Goal: Information Seeking & Learning: Compare options

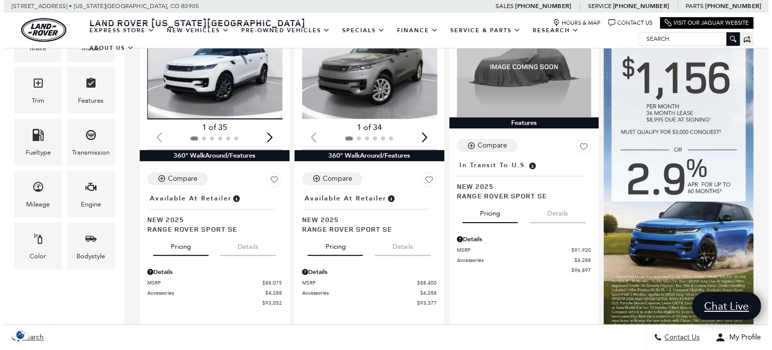
scroll to position [302, 0]
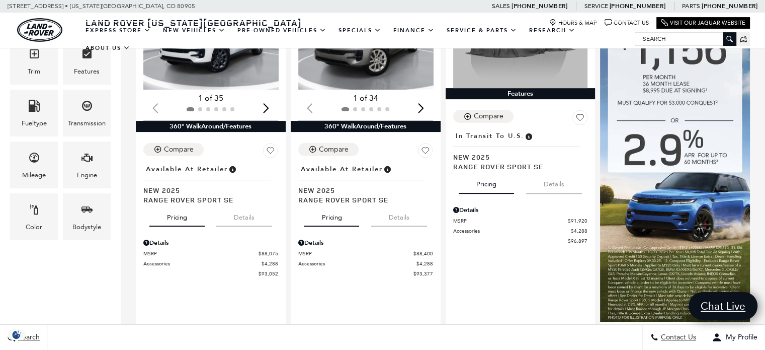
click at [33, 204] on icon "Color" at bounding box center [34, 209] width 12 height 12
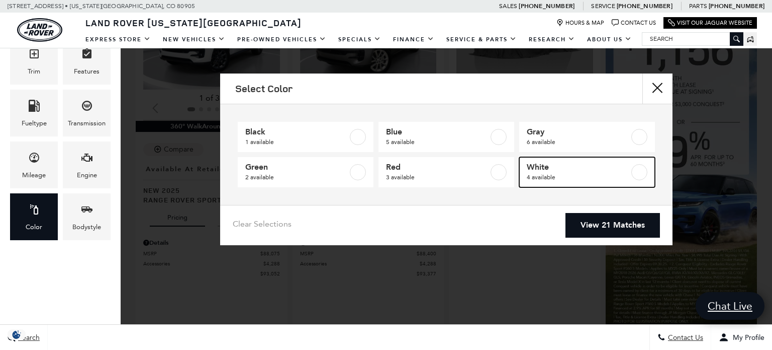
click at [596, 173] on span "4 available" at bounding box center [578, 177] width 103 height 10
type input "$93,834"
checkbox input "true"
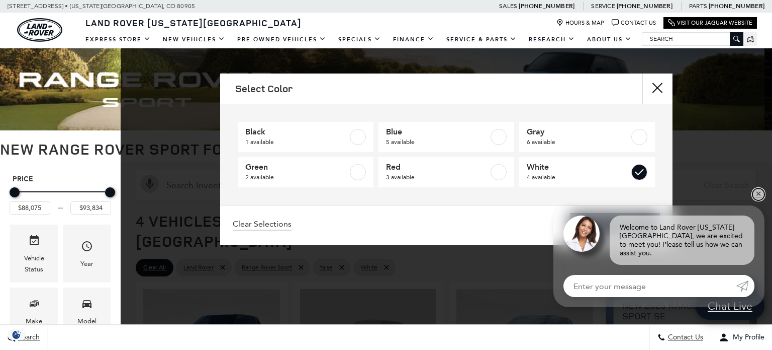
click at [758, 200] on link "✕" at bounding box center [759, 194] width 12 height 12
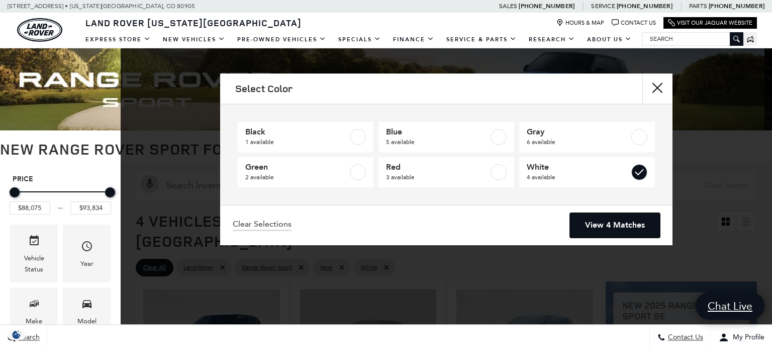
click at [654, 225] on link "View 4 Matches" at bounding box center [615, 225] width 90 height 25
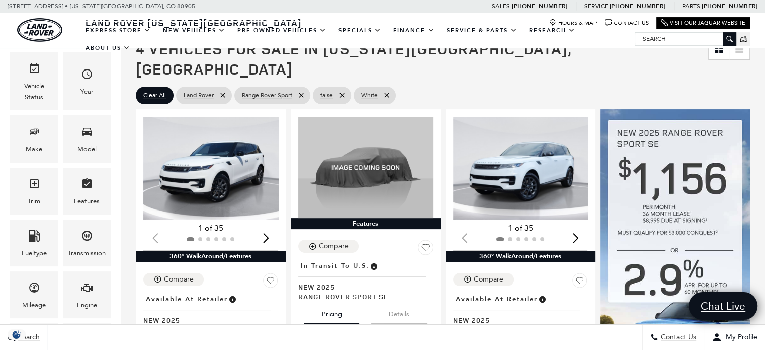
scroll to position [151, 0]
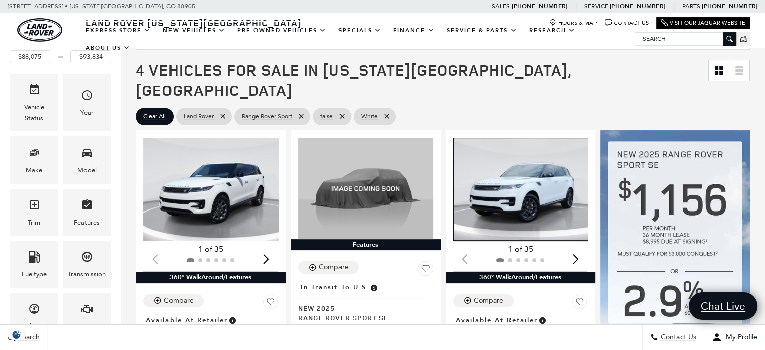
drag, startPoint x: 501, startPoint y: 172, endPoint x: 523, endPoint y: 181, distance: 23.5
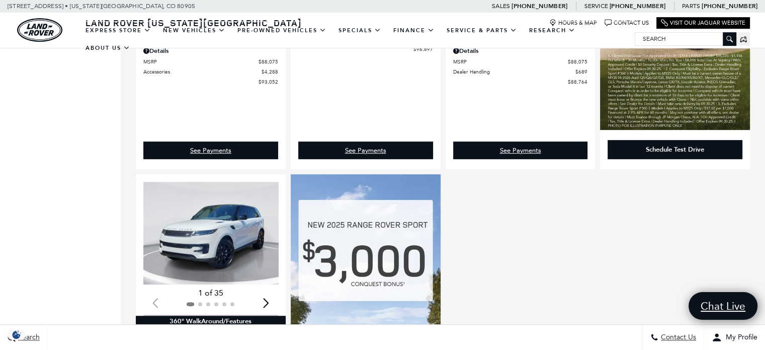
scroll to position [603, 0]
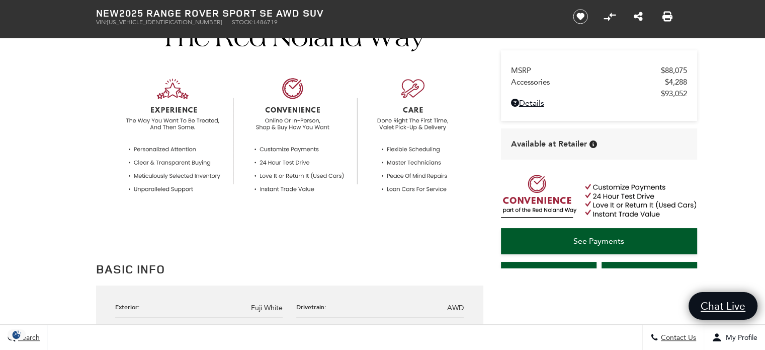
scroll to position [101, 0]
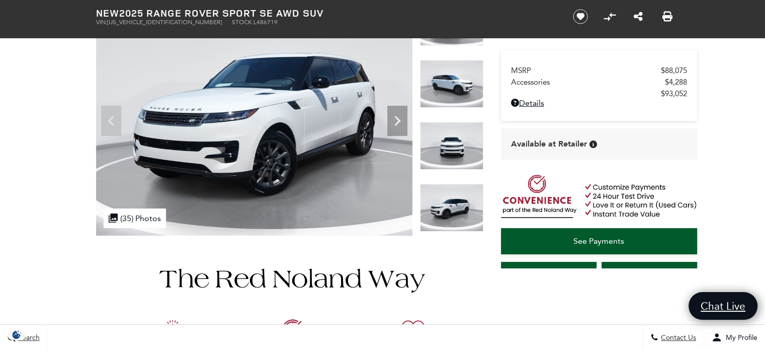
click at [465, 205] on img at bounding box center [451, 208] width 63 height 48
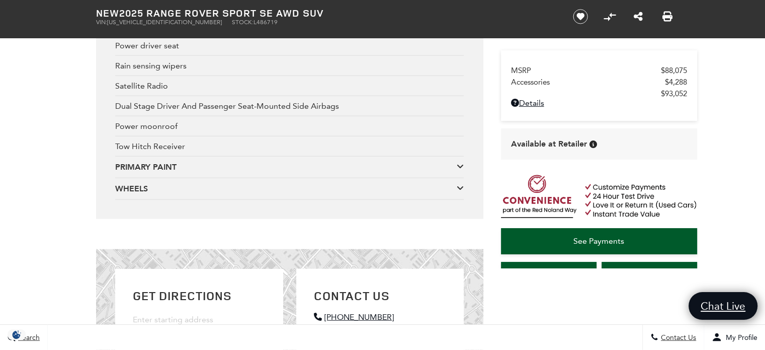
scroll to position [2263, 0]
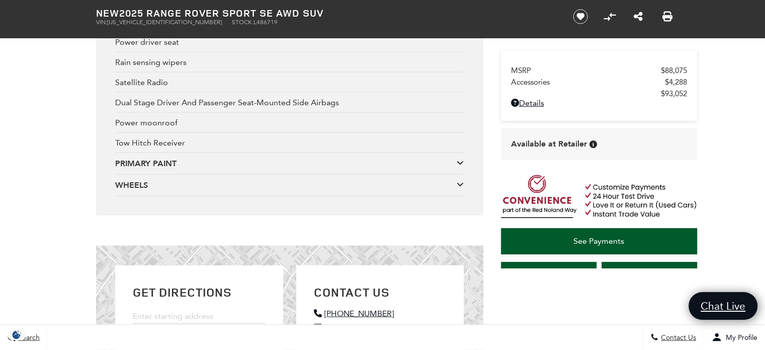
click at [203, 195] on div "WHEELS WHEELS: 21" (STYLE 5126)" at bounding box center [289, 186] width 349 height 22
click at [433, 191] on div "WHEELS" at bounding box center [285, 185] width 341 height 11
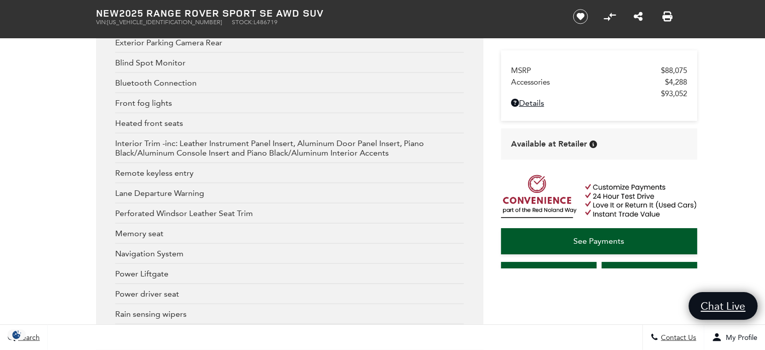
scroll to position [1660, 0]
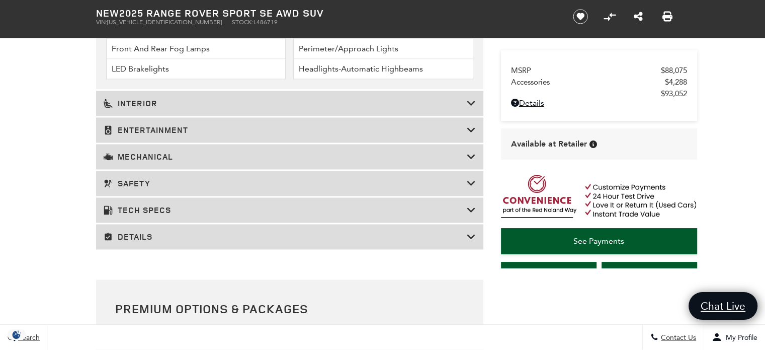
click at [202, 239] on h3 "Details" at bounding box center [285, 236] width 363 height 10
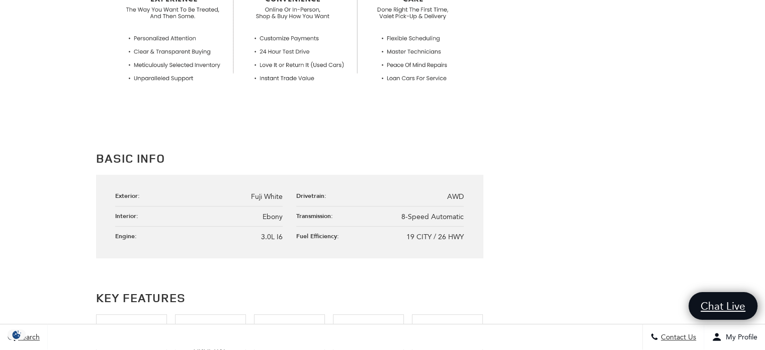
scroll to position [0, 0]
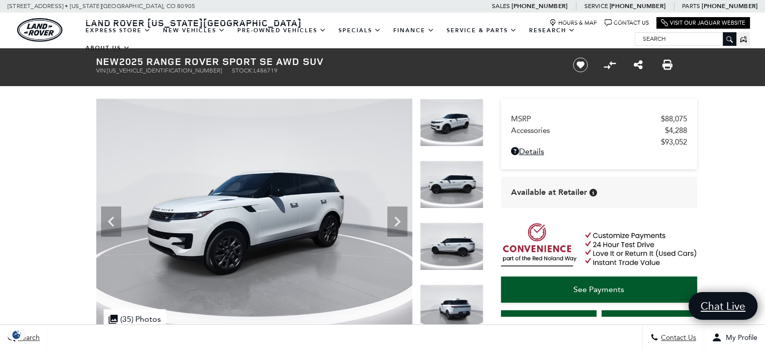
click at [394, 219] on icon "Next" at bounding box center [397, 221] width 20 height 20
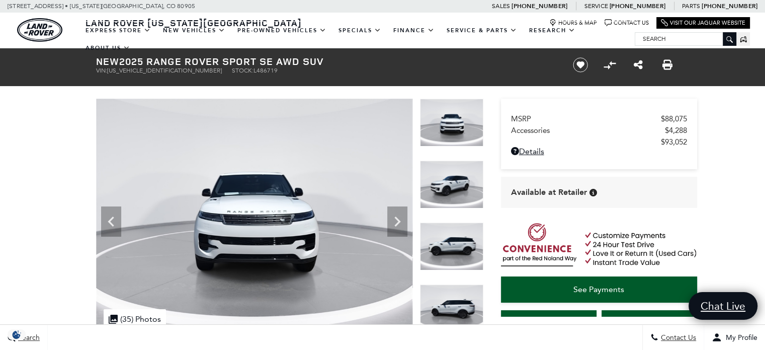
click at [397, 217] on icon "Next" at bounding box center [397, 221] width 20 height 20
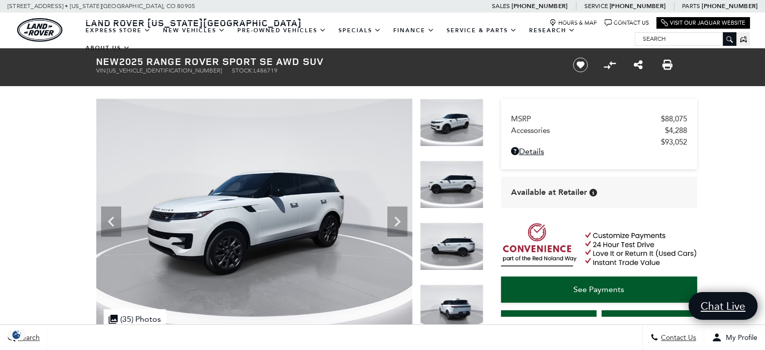
click at [397, 217] on icon "Next" at bounding box center [397, 221] width 20 height 20
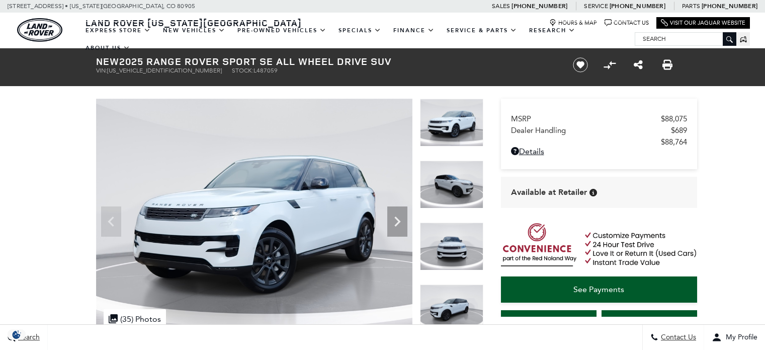
click at [399, 219] on icon "Next" at bounding box center [397, 221] width 20 height 20
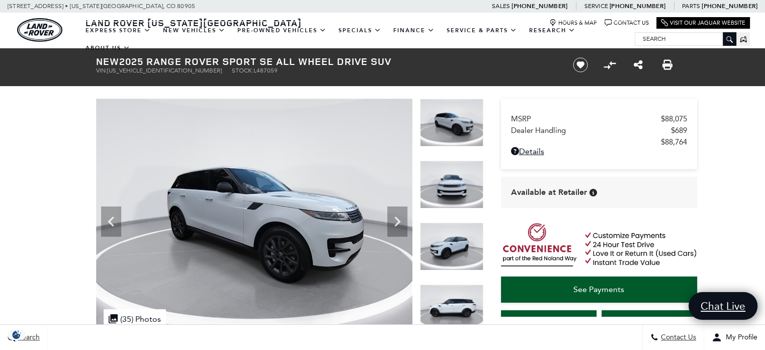
click at [399, 219] on icon "Next" at bounding box center [397, 221] width 20 height 20
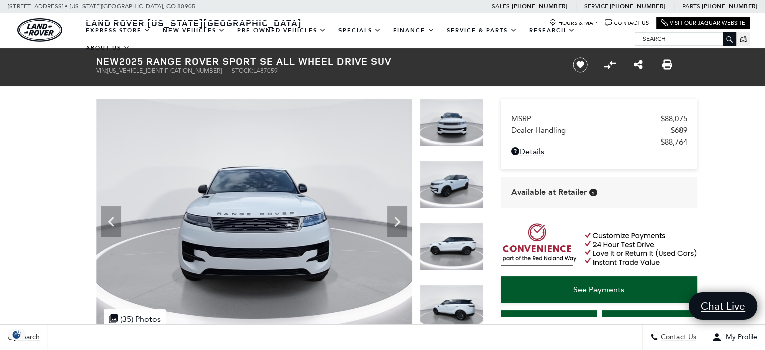
click at [399, 219] on icon "Next" at bounding box center [397, 221] width 20 height 20
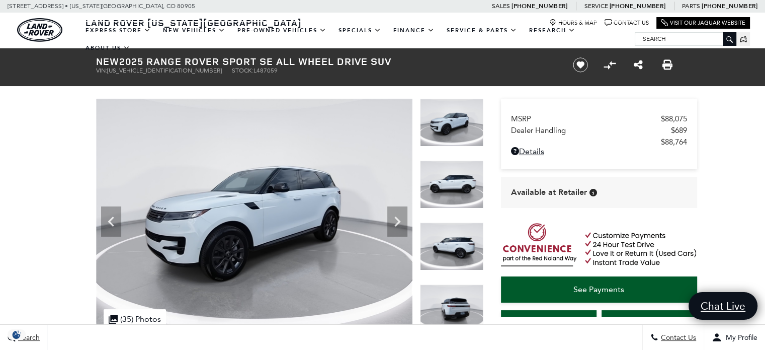
click at [397, 219] on icon "Next" at bounding box center [397, 221] width 6 height 10
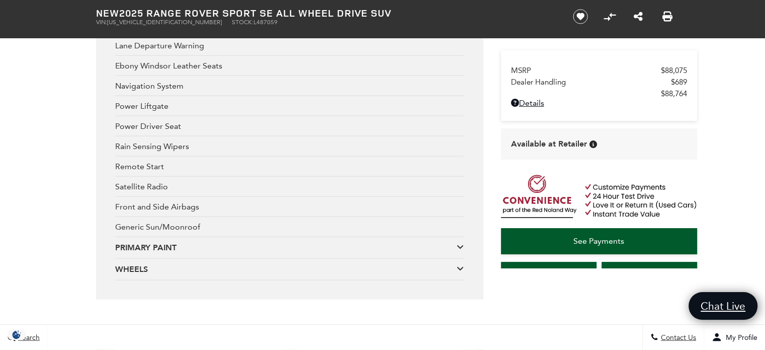
scroll to position [2062, 0]
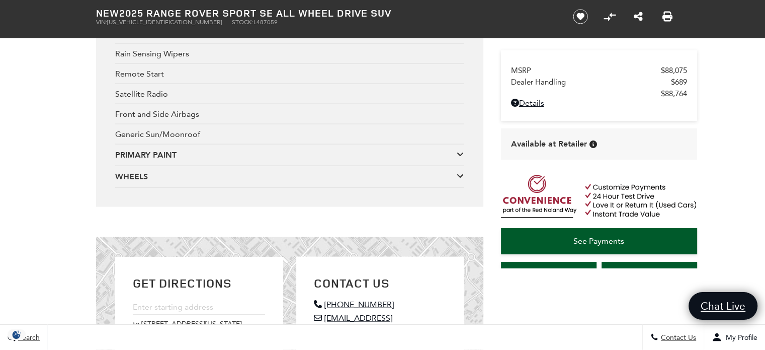
click at [210, 178] on div "WHEELS" at bounding box center [285, 176] width 341 height 11
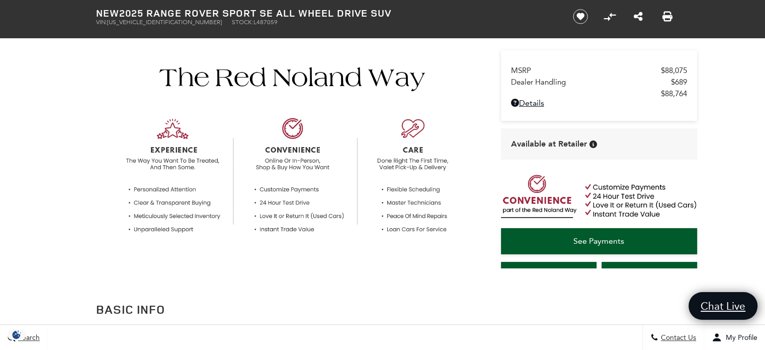
scroll to position [0, 0]
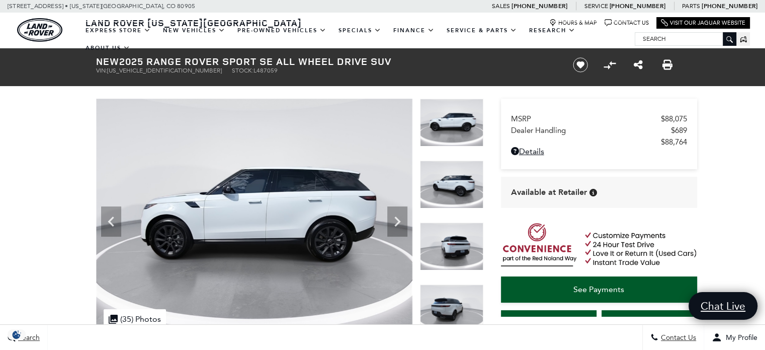
click at [403, 219] on icon "Next" at bounding box center [397, 221] width 20 height 20
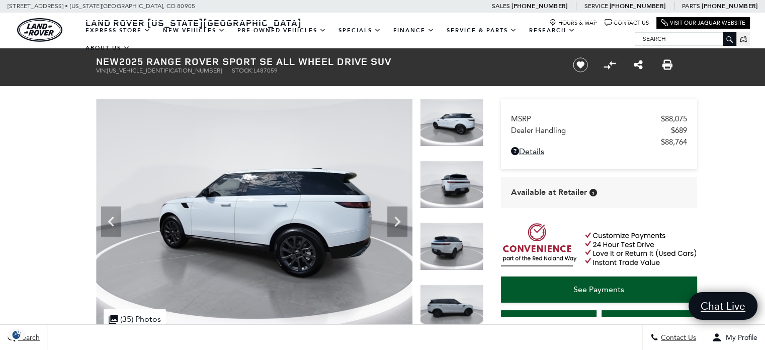
click at [403, 219] on icon "Next" at bounding box center [397, 221] width 20 height 20
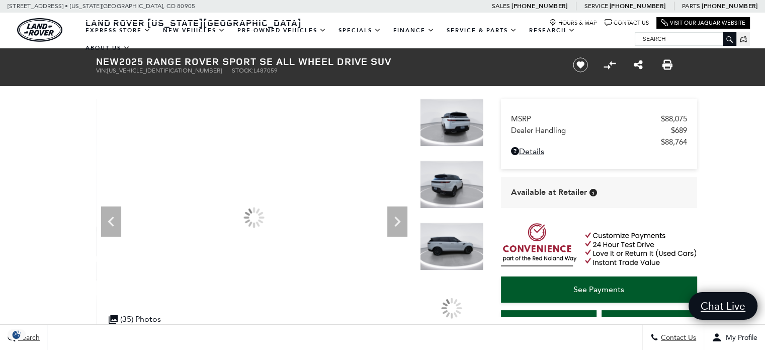
click at [397, 220] on icon "Next" at bounding box center [397, 221] width 20 height 20
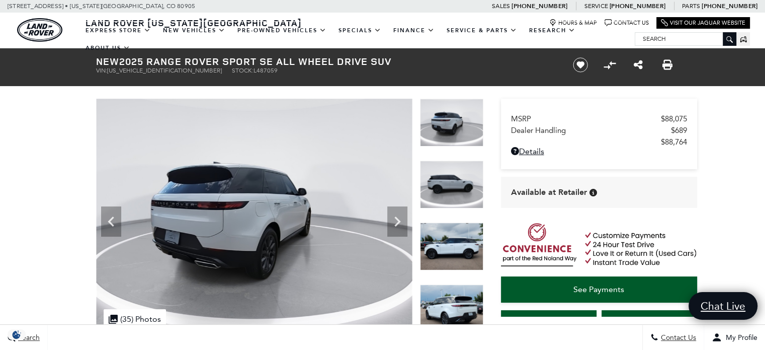
click at [395, 220] on icon "Next" at bounding box center [397, 221] width 20 height 20
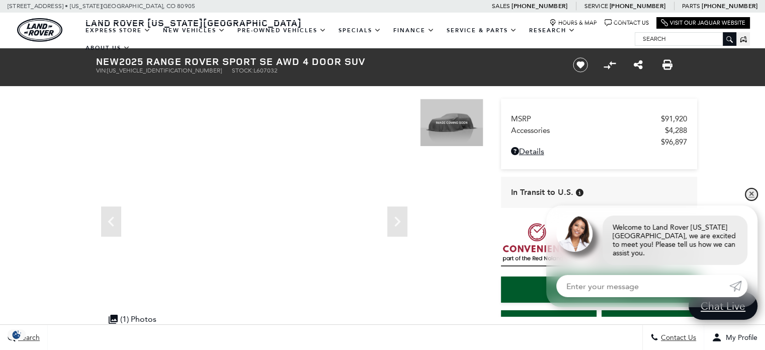
click at [753, 200] on link "✕" at bounding box center [751, 194] width 12 height 12
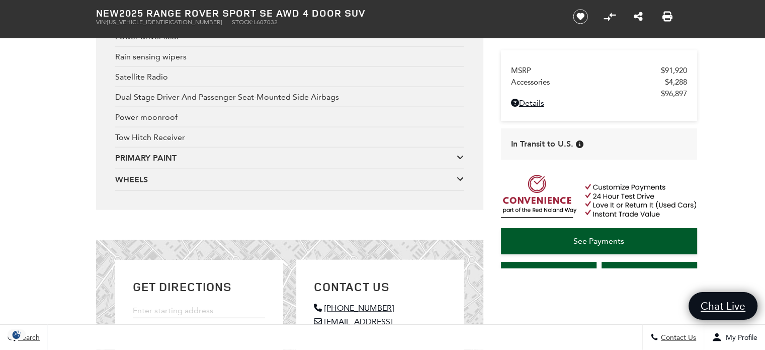
scroll to position [2313, 0]
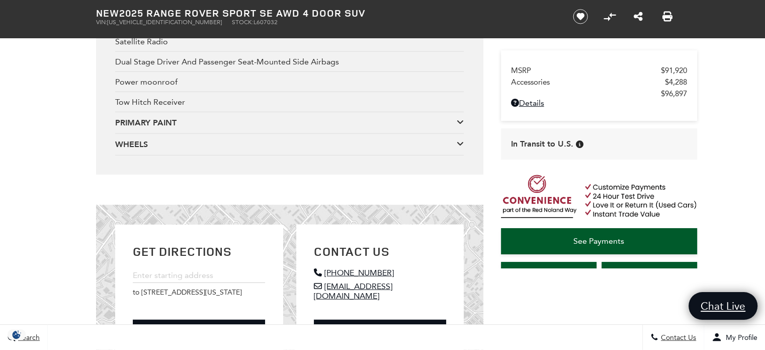
click at [228, 148] on div "WHEELS" at bounding box center [285, 144] width 341 height 11
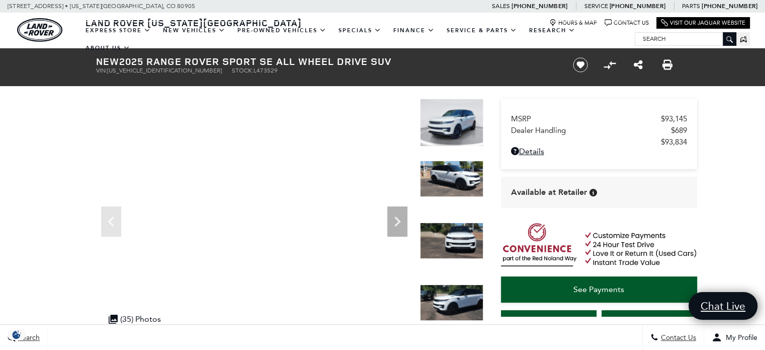
click at [400, 218] on icon "Next" at bounding box center [397, 221] width 20 height 20
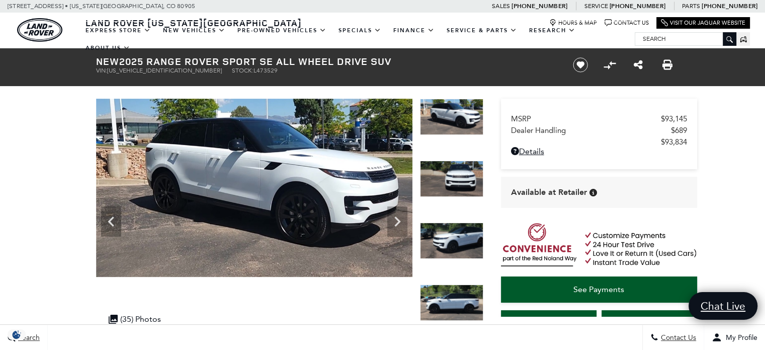
click at [400, 218] on icon "Next" at bounding box center [397, 221] width 20 height 20
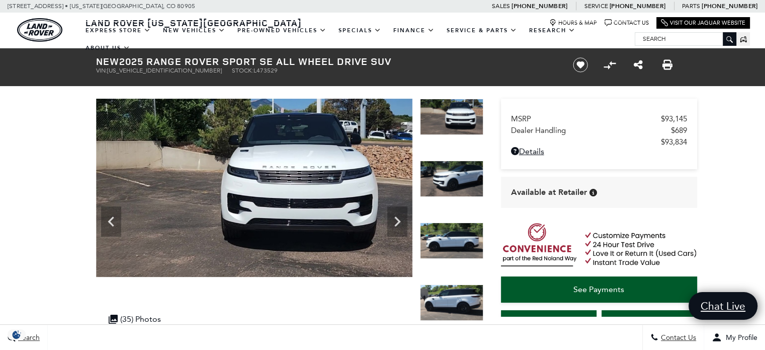
click at [400, 218] on icon "Next" at bounding box center [397, 221] width 20 height 20
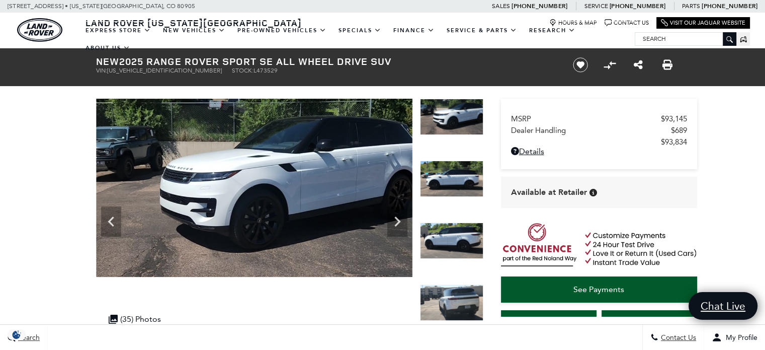
click at [400, 218] on icon "Next" at bounding box center [397, 221] width 20 height 20
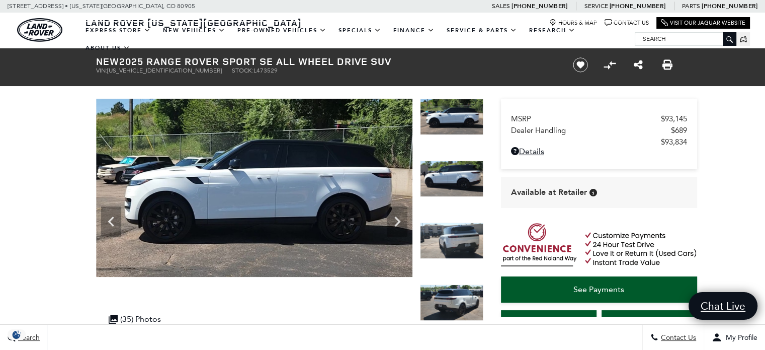
click at [400, 218] on icon "Next" at bounding box center [397, 221] width 20 height 20
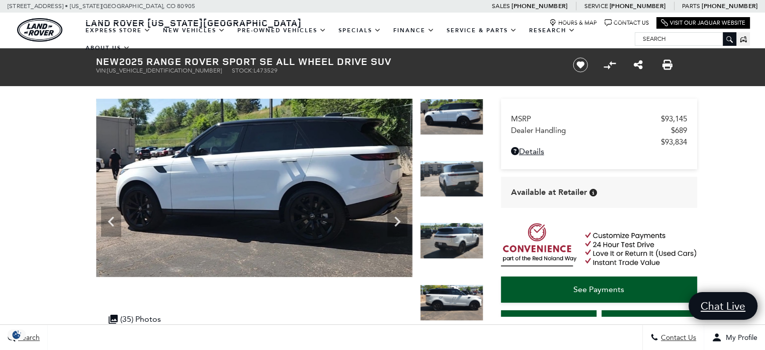
click at [400, 218] on icon "Next" at bounding box center [397, 221] width 20 height 20
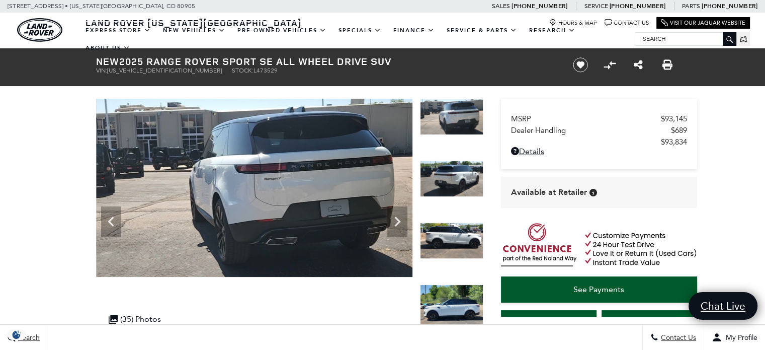
click at [400, 218] on icon "Next" at bounding box center [397, 221] width 20 height 20
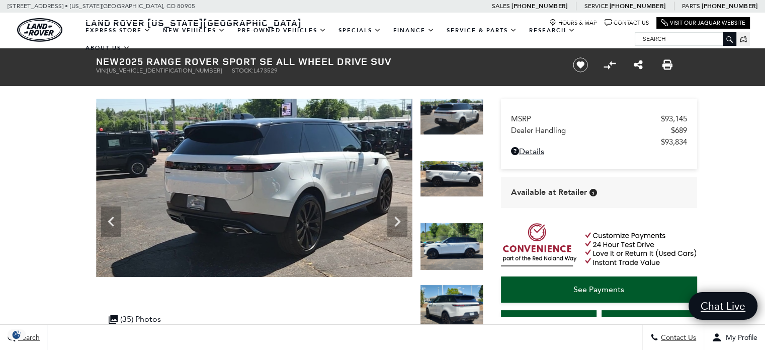
click at [400, 218] on icon "Next" at bounding box center [397, 221] width 20 height 20
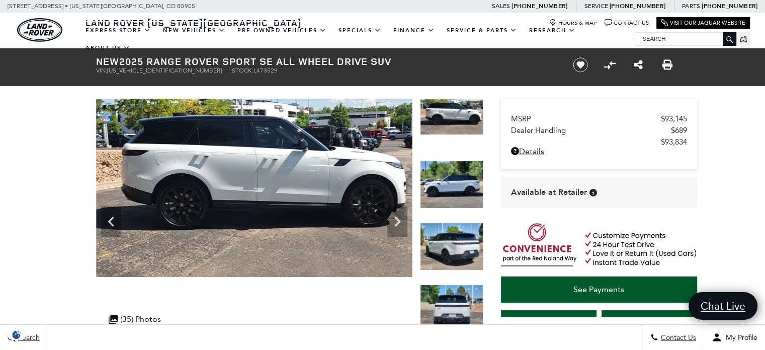
click at [400, 218] on icon "Next" at bounding box center [397, 221] width 20 height 20
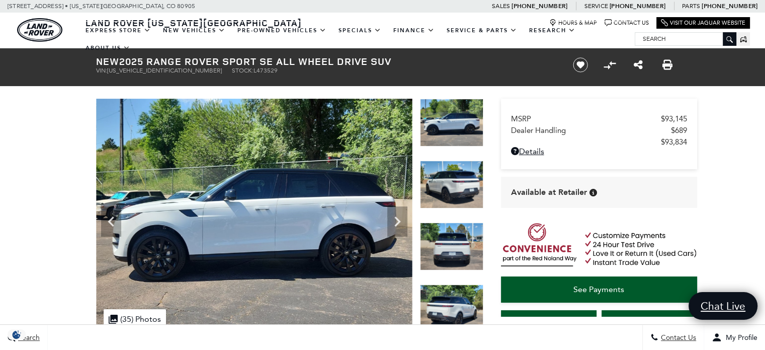
click at [400, 218] on icon "Next" at bounding box center [397, 221] width 20 height 20
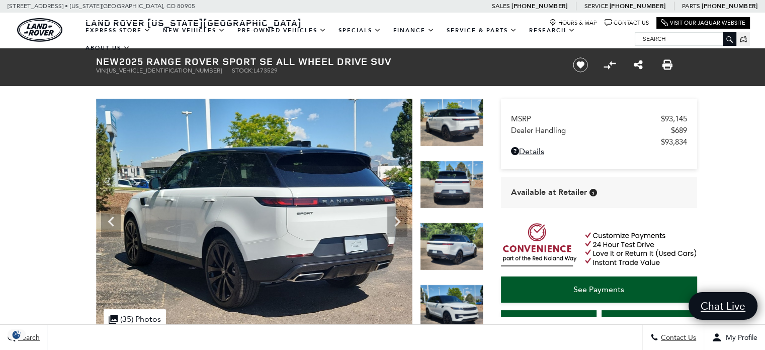
click at [400, 218] on icon "Next" at bounding box center [397, 221] width 20 height 20
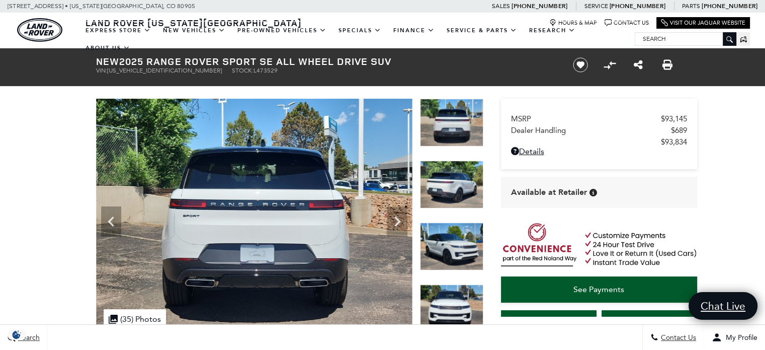
click at [400, 218] on icon "Next" at bounding box center [397, 221] width 20 height 20
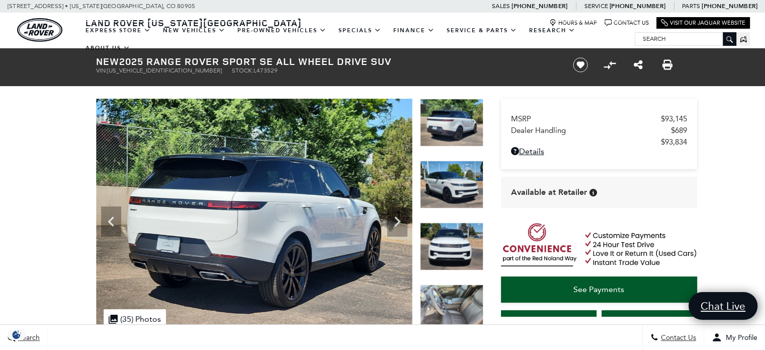
click at [400, 218] on icon "Next" at bounding box center [397, 221] width 20 height 20
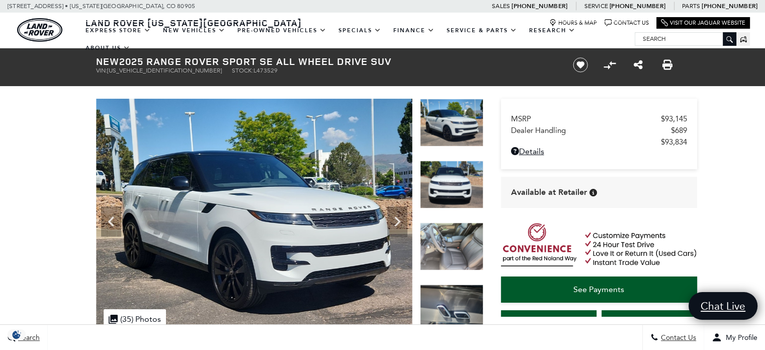
click at [400, 218] on icon "Next" at bounding box center [397, 221] width 20 height 20
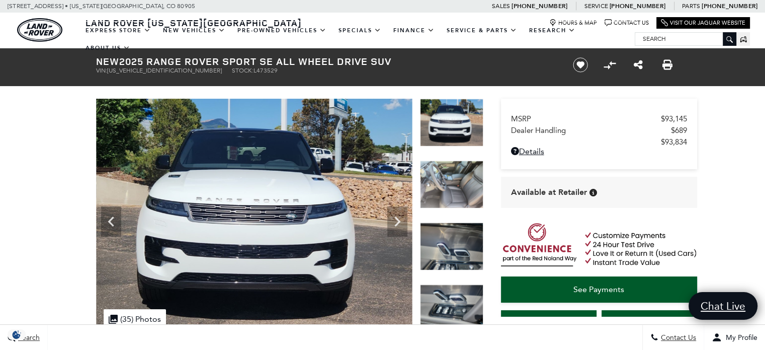
click at [400, 218] on icon "Next" at bounding box center [397, 221] width 20 height 20
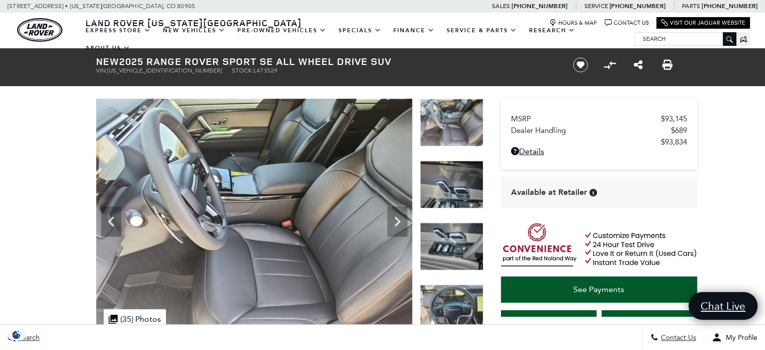
click at [400, 218] on icon "Next" at bounding box center [397, 221] width 20 height 20
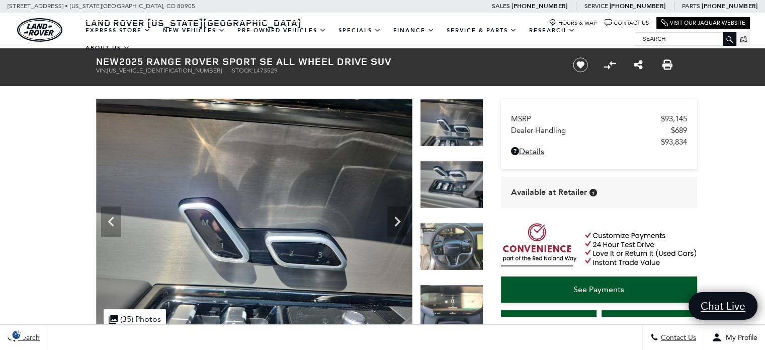
click at [400, 218] on icon "Next" at bounding box center [397, 221] width 20 height 20
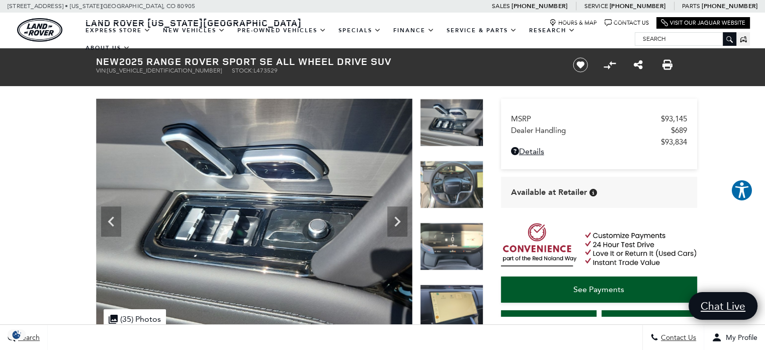
click at [400, 218] on icon "Next" at bounding box center [397, 221] width 20 height 20
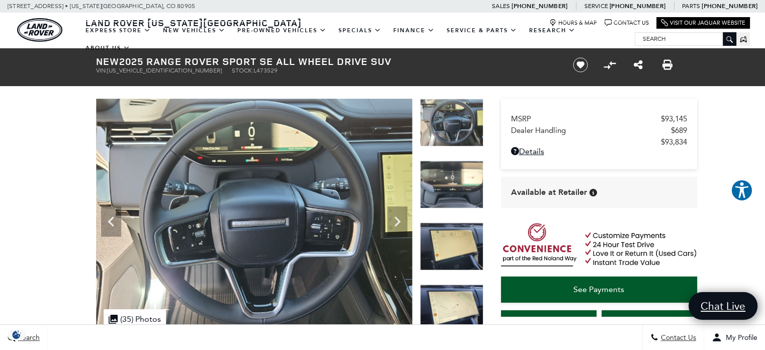
click at [400, 218] on icon "Next" at bounding box center [397, 221] width 20 height 20
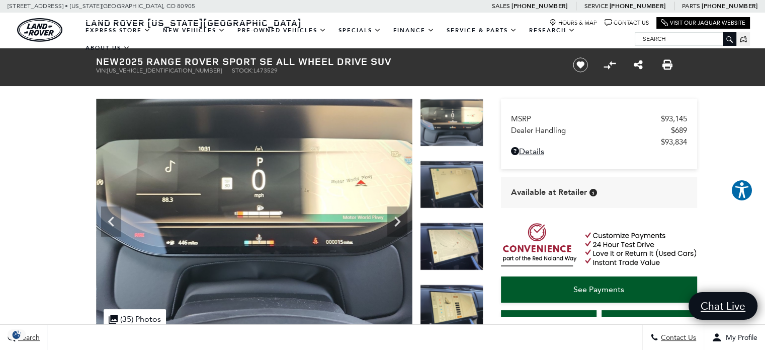
click at [400, 218] on icon "Next" at bounding box center [397, 221] width 20 height 20
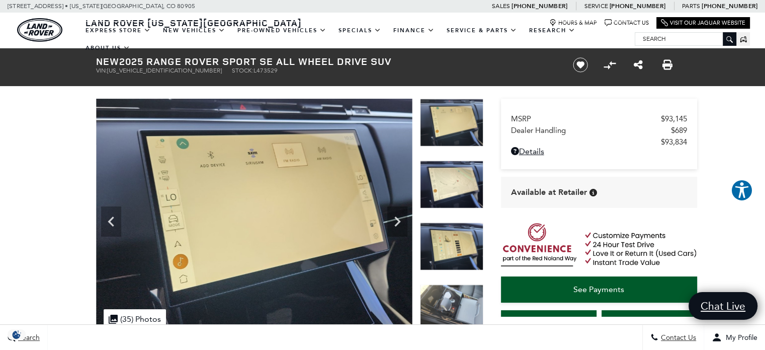
click at [400, 218] on icon "Next" at bounding box center [397, 221] width 20 height 20
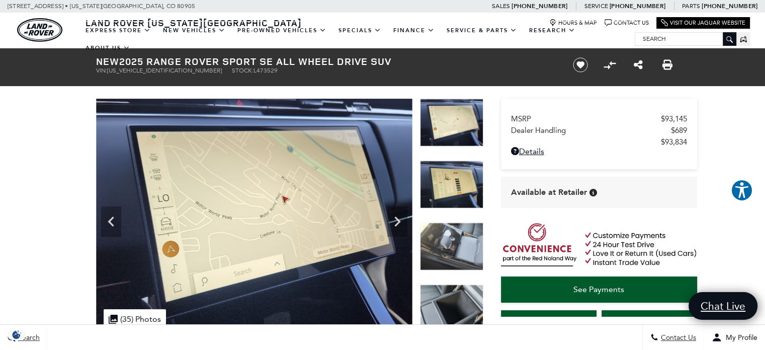
click at [400, 218] on icon "Next" at bounding box center [397, 221] width 20 height 20
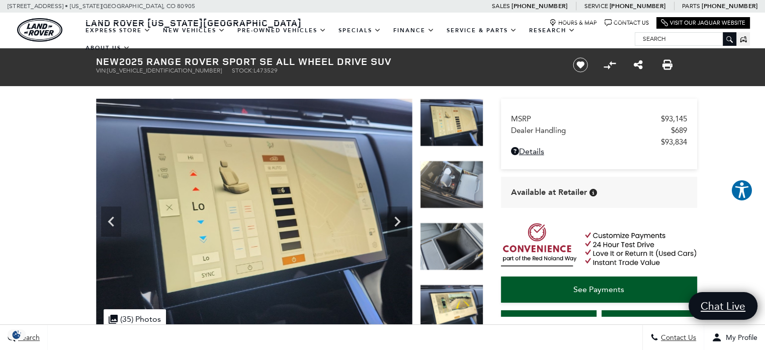
click at [400, 218] on icon "Next" at bounding box center [397, 221] width 20 height 20
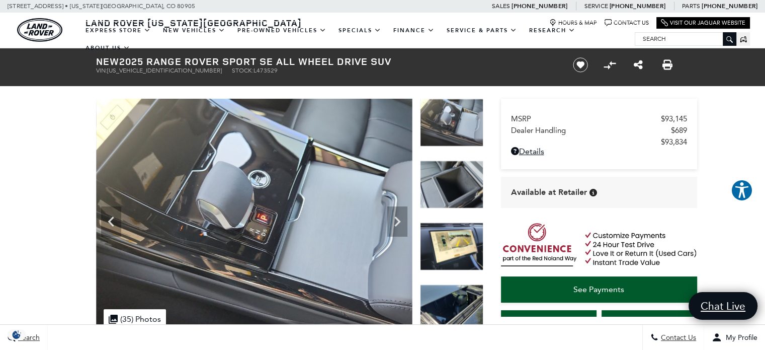
click at [400, 218] on icon "Next" at bounding box center [397, 221] width 20 height 20
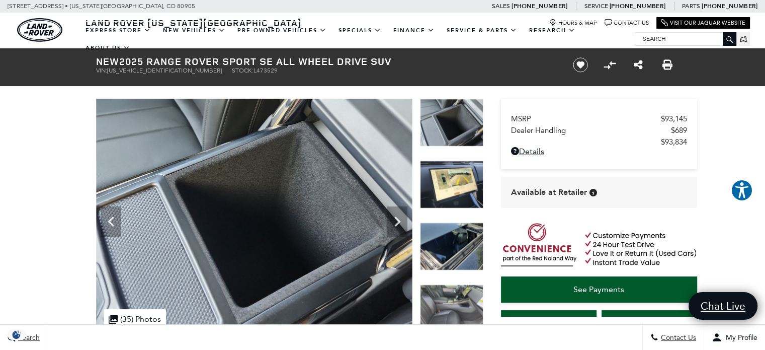
click at [400, 218] on icon "Next" at bounding box center [397, 221] width 20 height 20
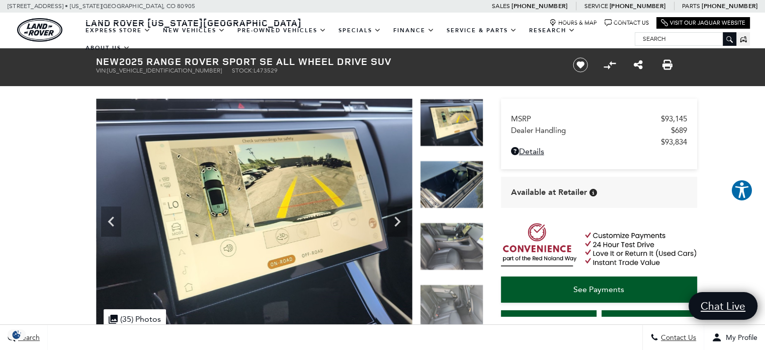
click at [400, 218] on icon "Next" at bounding box center [397, 221] width 20 height 20
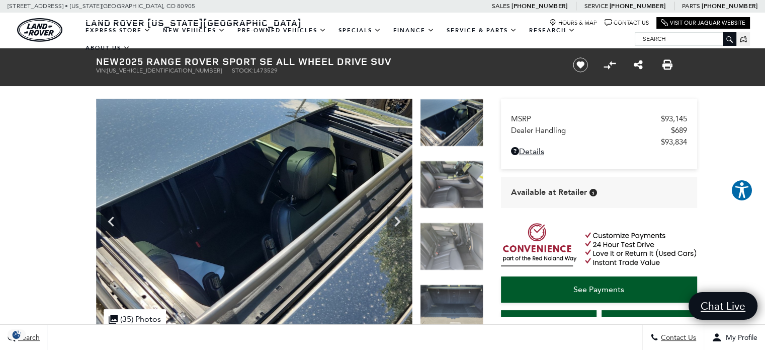
click at [400, 218] on icon "Next" at bounding box center [397, 221] width 20 height 20
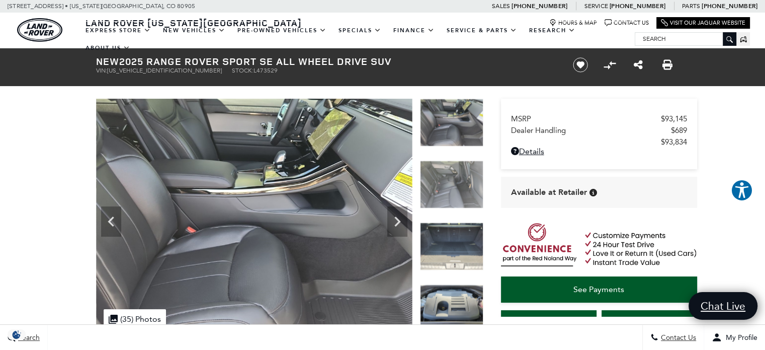
click at [400, 218] on icon "Next" at bounding box center [397, 221] width 20 height 20
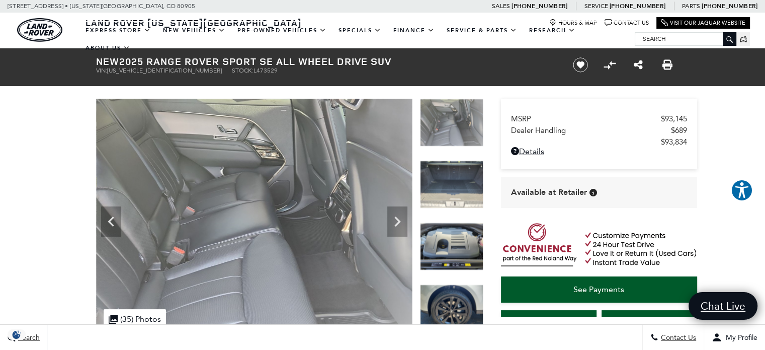
click at [400, 218] on icon "Next" at bounding box center [397, 221] width 20 height 20
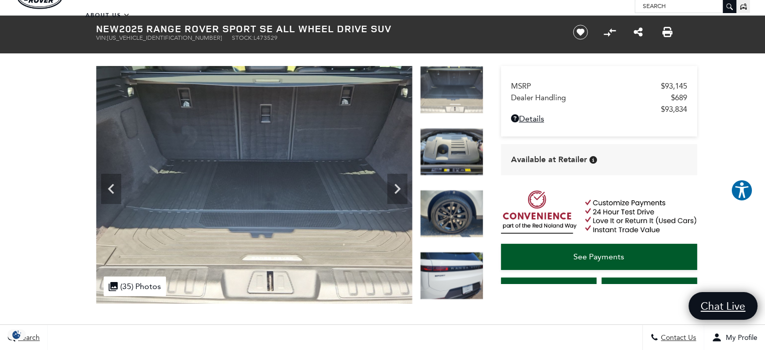
scroll to position [50, 0]
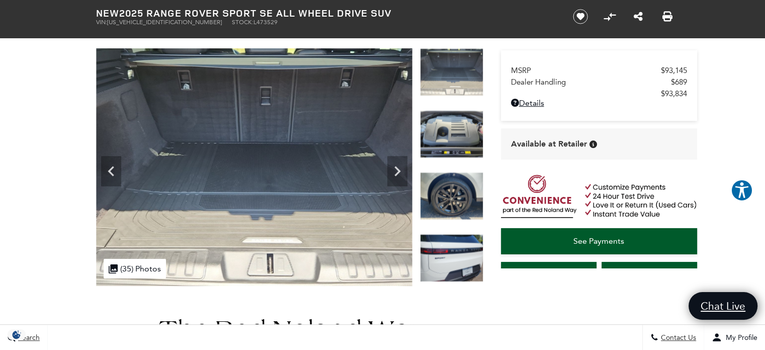
click at [391, 177] on icon "Next" at bounding box center [397, 171] width 20 height 20
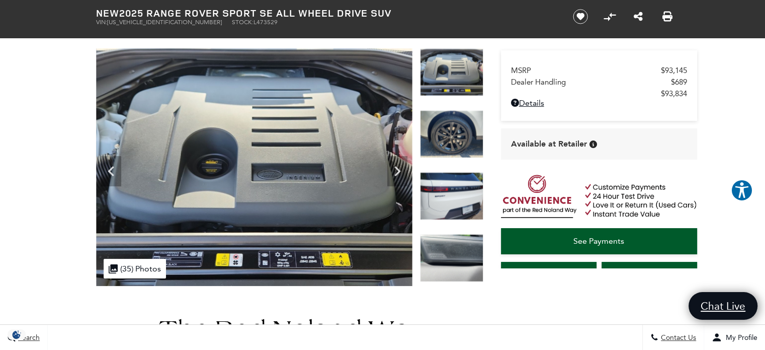
click at [391, 177] on icon "Next" at bounding box center [397, 171] width 20 height 20
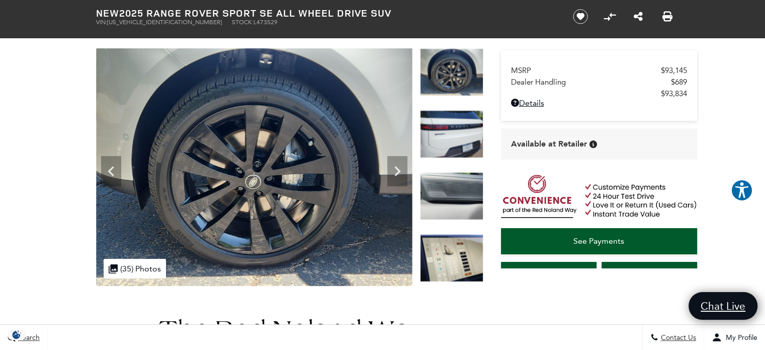
click at [391, 177] on icon "Next" at bounding box center [397, 171] width 20 height 20
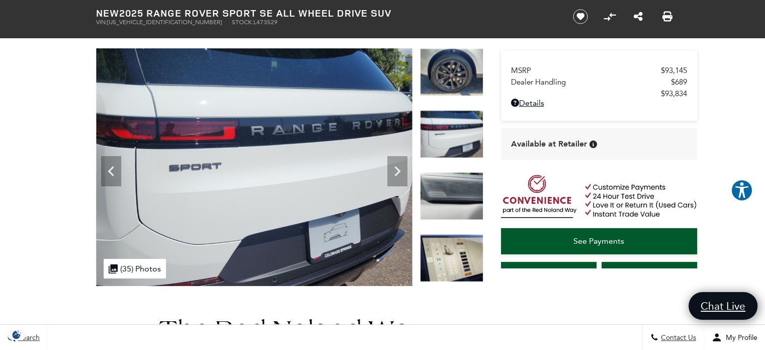
click at [396, 172] on icon "Next" at bounding box center [397, 171] width 20 height 20
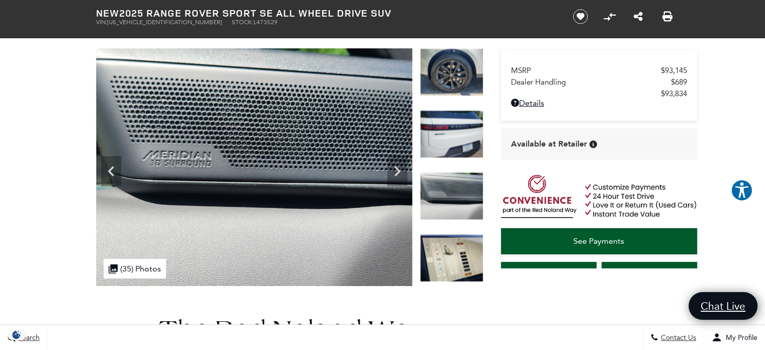
click at [396, 172] on icon "Next" at bounding box center [397, 171] width 20 height 20
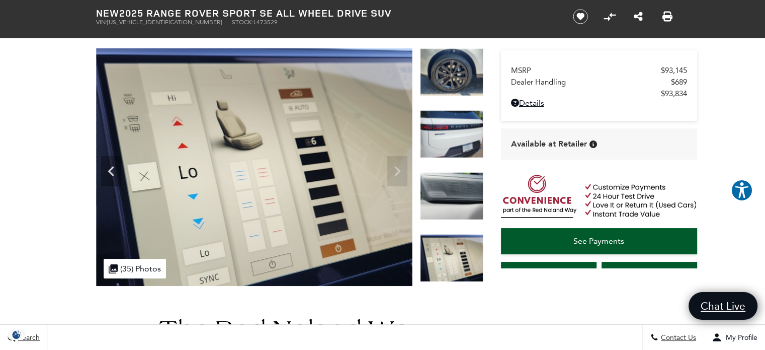
click at [396, 172] on img at bounding box center [254, 166] width 316 height 237
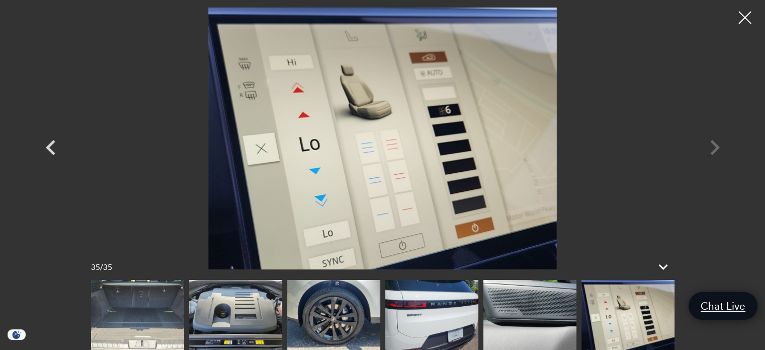
click at [747, 12] on div at bounding box center [744, 17] width 25 height 25
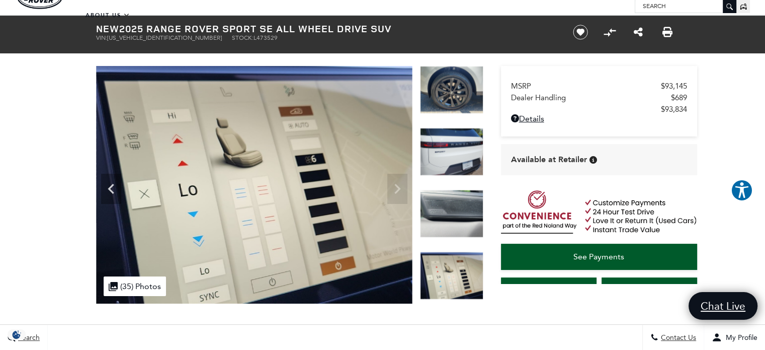
scroll to position [101, 0]
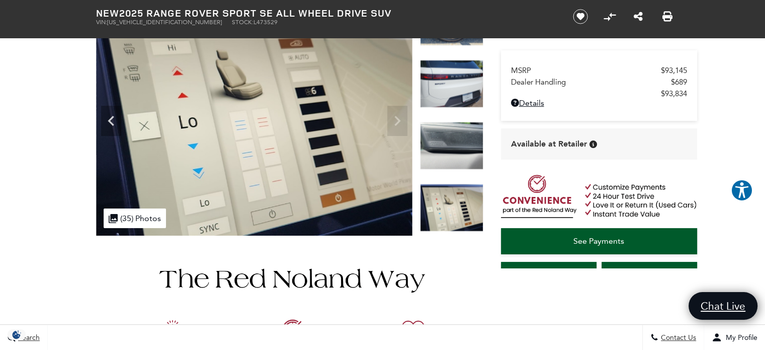
click at [139, 226] on div ".cls-1, .cls-3 { fill: #c50033; } .cls-1 { clip-rule: evenodd; } .cls-2 { clip-…" at bounding box center [135, 218] width 62 height 20
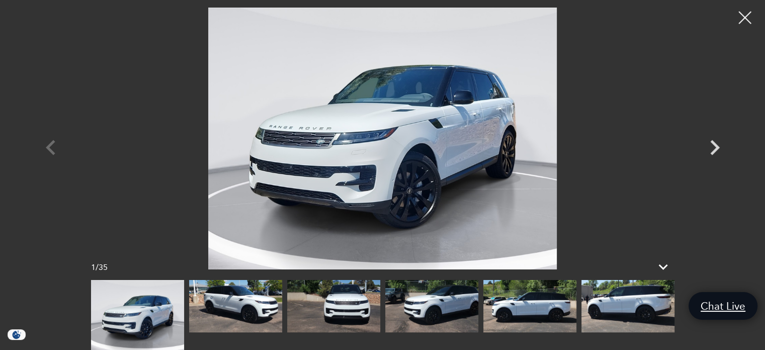
click at [246, 311] on img at bounding box center [235, 306] width 93 height 52
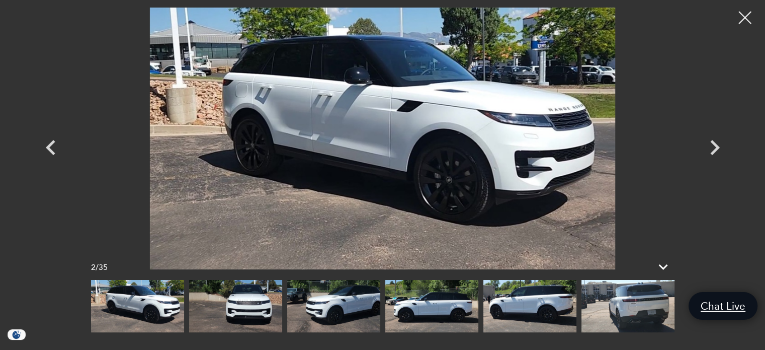
click at [292, 170] on img at bounding box center [382, 139] width 603 height 262
click at [318, 299] on img at bounding box center [333, 306] width 93 height 52
click at [327, 316] on img at bounding box center [333, 306] width 93 height 52
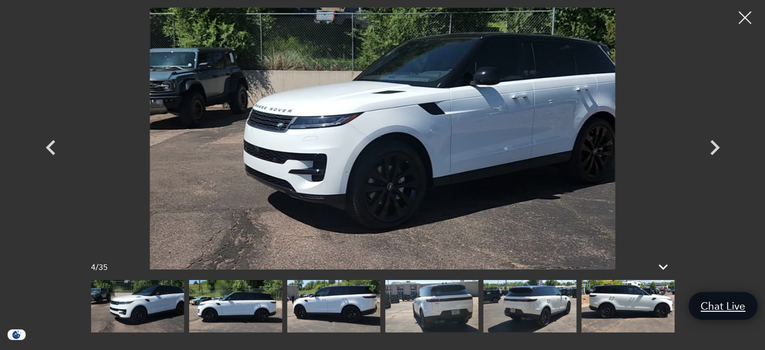
click at [345, 307] on img at bounding box center [333, 306] width 93 height 52
